Goal: Information Seeking & Learning: Check status

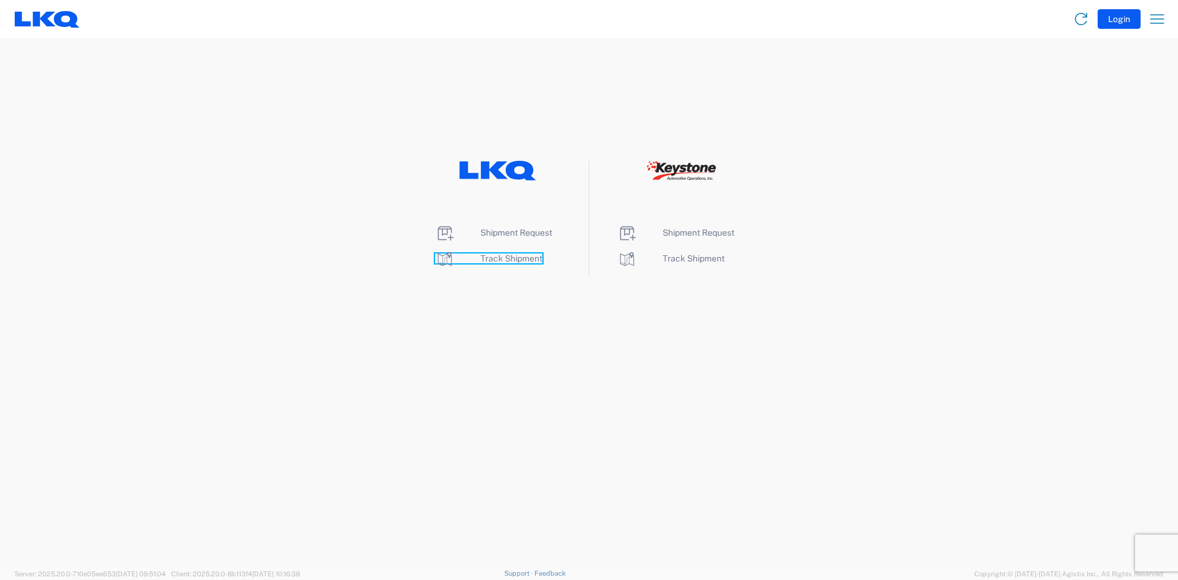
click at [512, 256] on span "Track Shipment" at bounding box center [512, 258] width 62 height 10
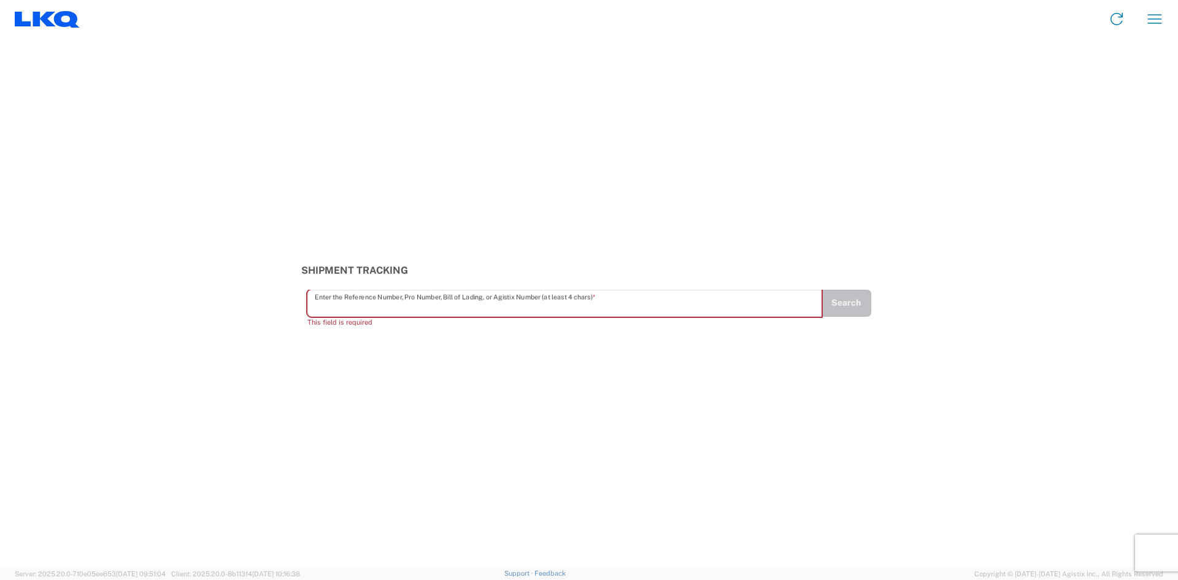
click at [325, 301] on input "text" at bounding box center [565, 302] width 500 height 21
paste input "56911699"
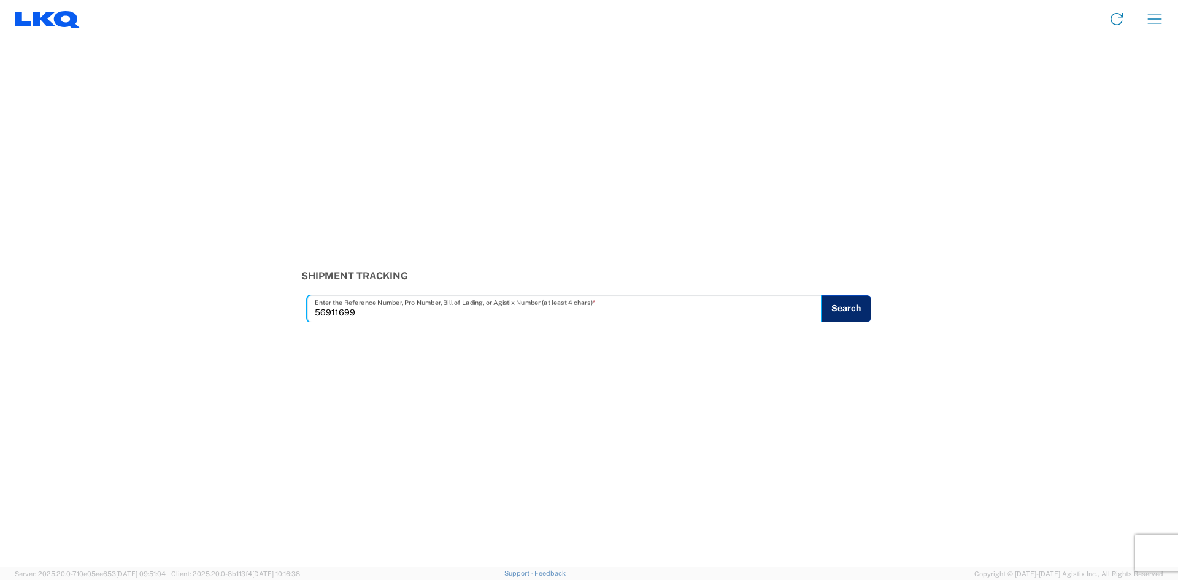
type input "56911699"
click at [851, 314] on button "Search" at bounding box center [846, 308] width 50 height 27
